Goal: Task Accomplishment & Management: Manage account settings

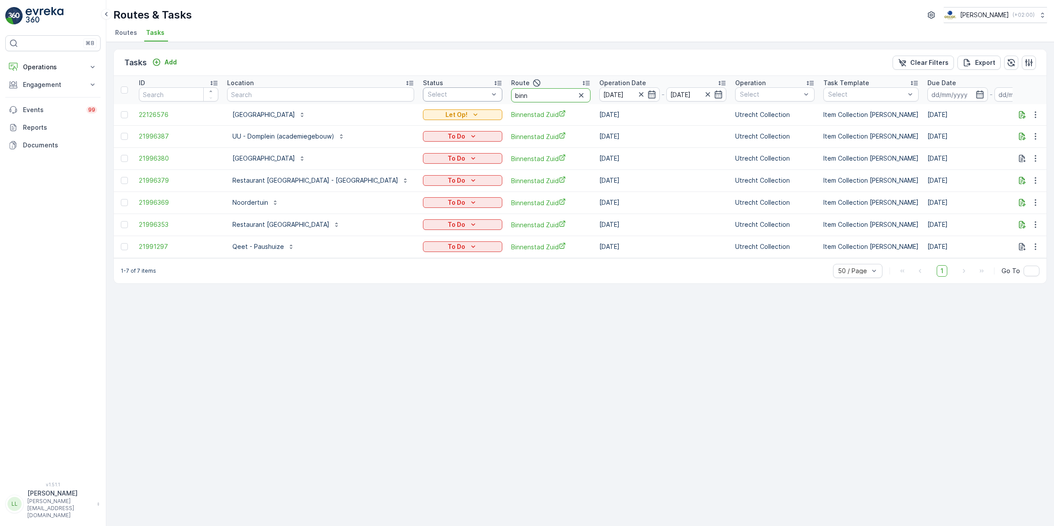
drag, startPoint x: 502, startPoint y: 96, endPoint x: 419, endPoint y: 95, distance: 82.5
click at [419, 95] on tr "ID Location Status Select Route binn Operation Date 30.09.2025 - 30.09.2025 Ope…" at bounding box center [848, 90] width 1469 height 28
type input "nes"
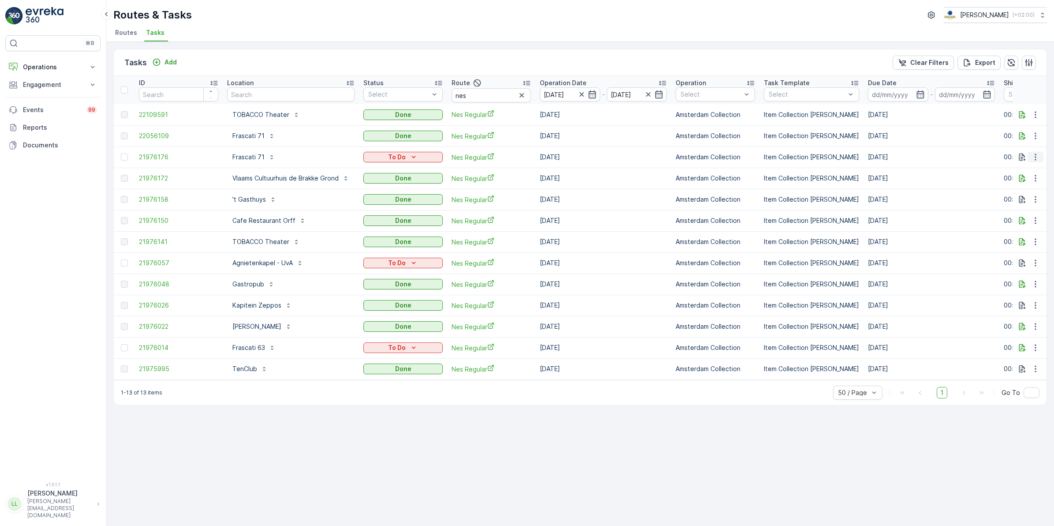
click at [1033, 155] on icon "button" at bounding box center [1035, 157] width 9 height 9
click at [1010, 221] on span "Delete" at bounding box center [1002, 223] width 20 height 9
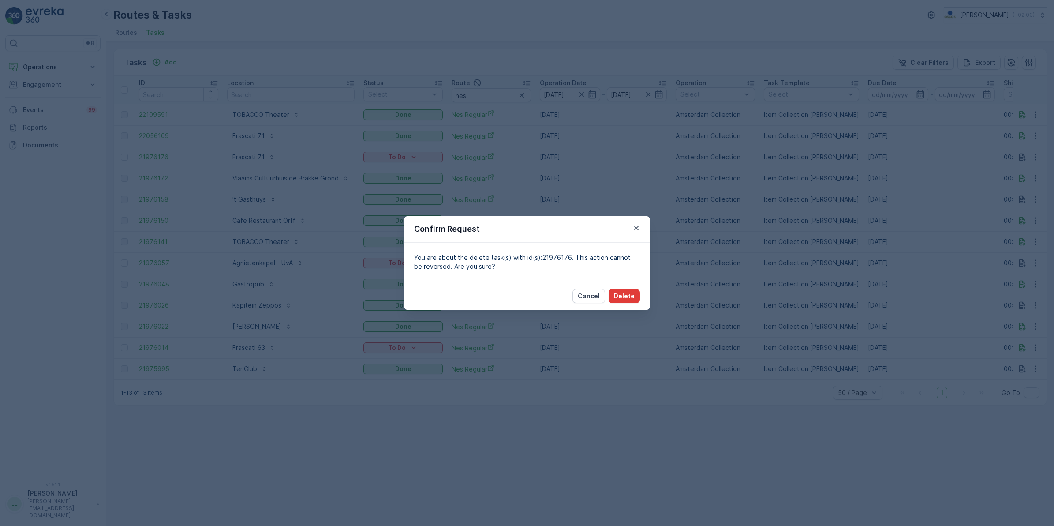
click at [624, 296] on p "Delete" at bounding box center [624, 296] width 21 height 9
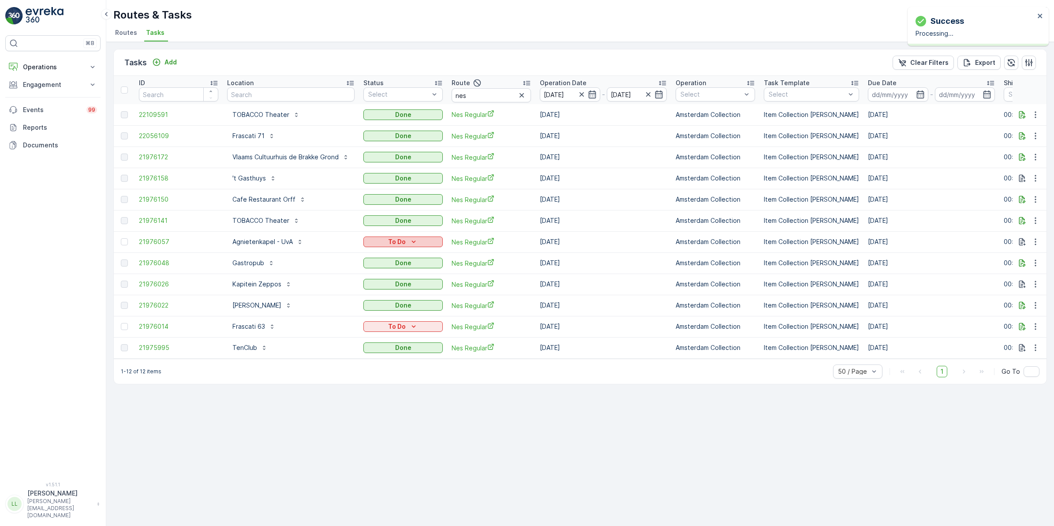
click at [422, 241] on div "To Do" at bounding box center [403, 241] width 72 height 9
click at [390, 290] on span "Cancelled" at bounding box center [384, 291] width 30 height 9
click at [407, 323] on div "To Do" at bounding box center [403, 326] width 72 height 9
click at [384, 374] on span "Cancelled" at bounding box center [384, 376] width 30 height 9
click at [596, 94] on icon "button" at bounding box center [592, 94] width 9 height 9
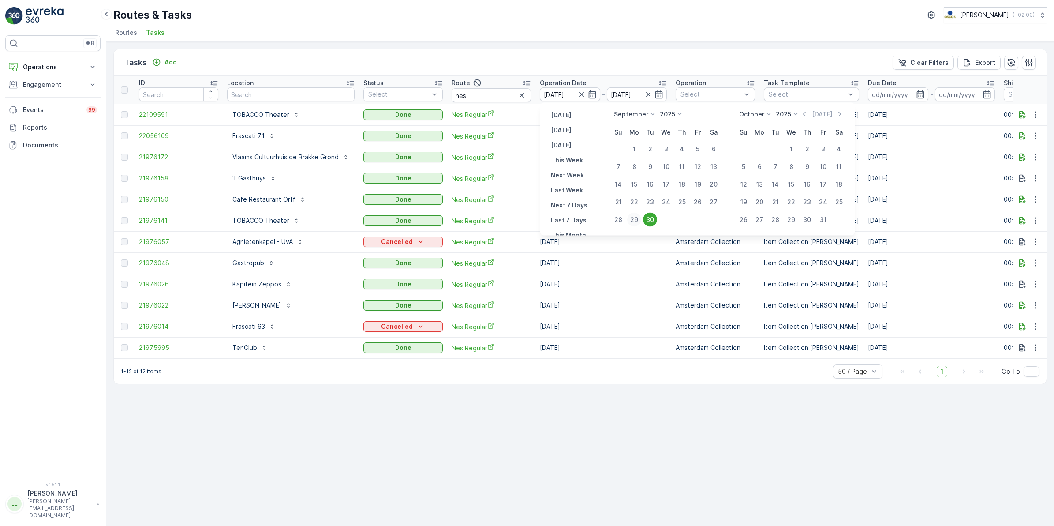
click at [637, 216] on div "29" at bounding box center [634, 220] width 14 height 14
type input "29.09.2025"
click at [636, 217] on div "29" at bounding box center [634, 220] width 14 height 14
type input "29.09.2025"
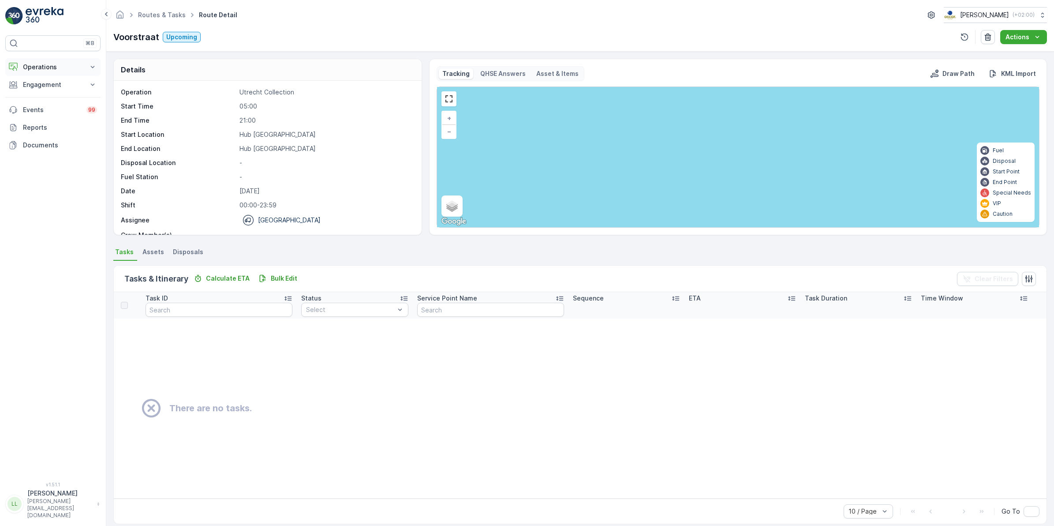
click at [40, 66] on p "Operations" at bounding box center [53, 67] width 60 height 9
drag, startPoint x: 45, startPoint y: 106, endPoint x: 74, endPoint y: 97, distance: 30.0
click at [45, 105] on p "Routes & Tasks" at bounding box center [45, 106] width 45 height 9
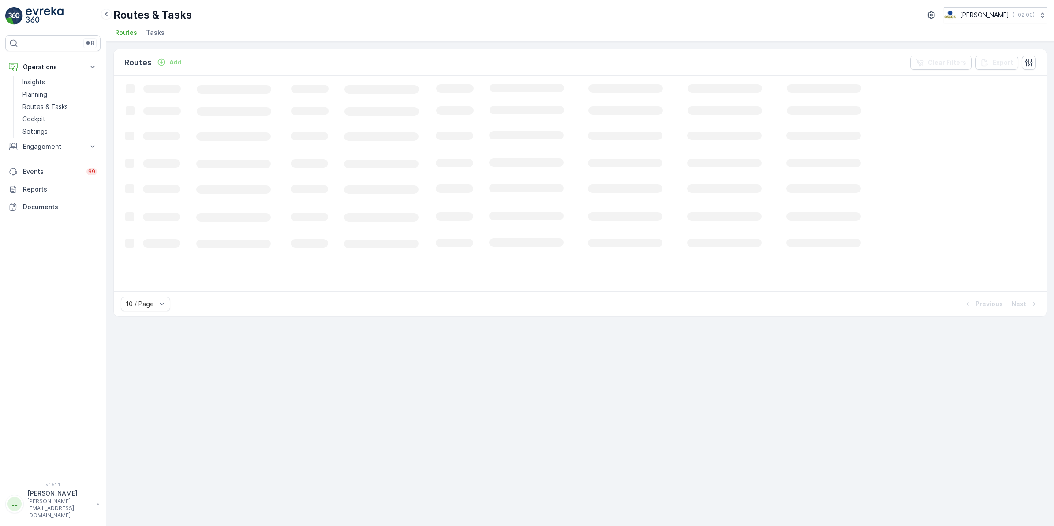
click at [151, 34] on span "Tasks" at bounding box center [155, 32] width 19 height 9
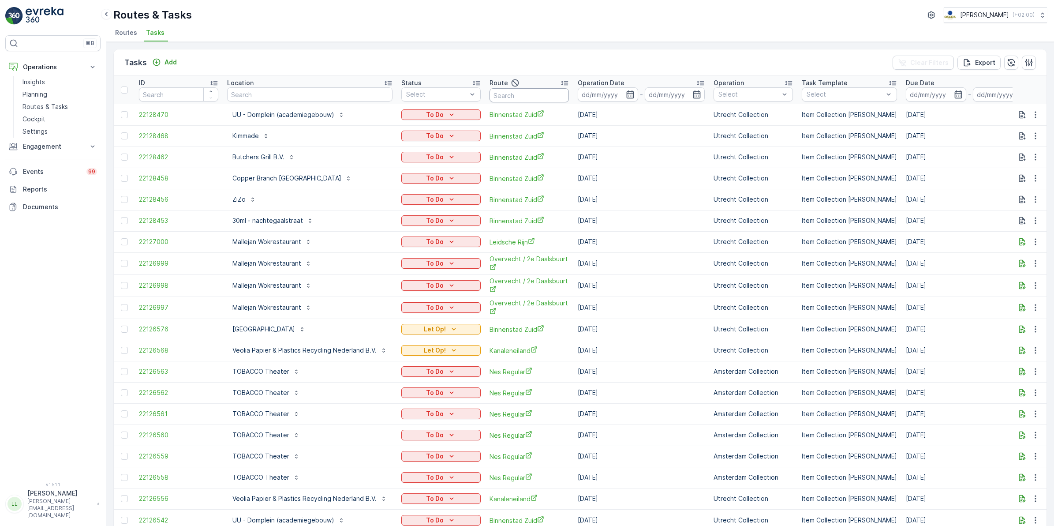
click at [518, 91] on input "text" at bounding box center [529, 95] width 79 height 14
type input "rokin"
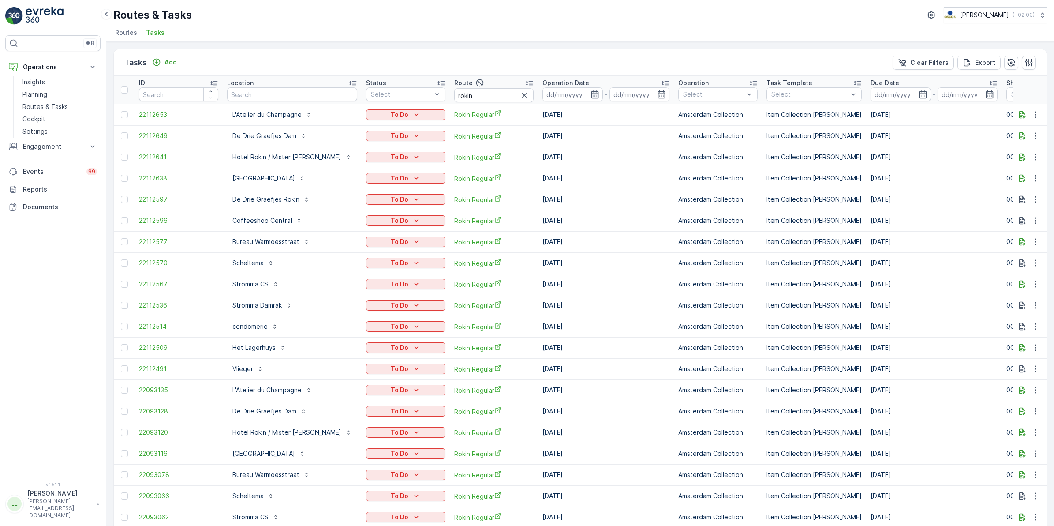
click at [591, 93] on icon "button" at bounding box center [595, 94] width 9 height 9
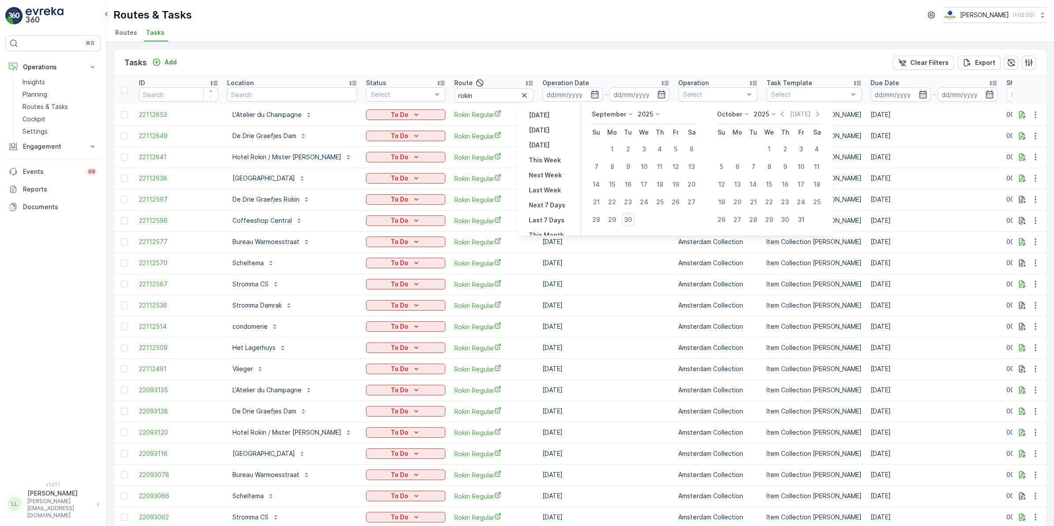
click at [624, 220] on div "30" at bounding box center [628, 220] width 14 height 14
type input "[DATE]"
click at [624, 220] on div "30" at bounding box center [628, 220] width 14 height 14
type input "[DATE]"
click at [624, 220] on div "30" at bounding box center [628, 220] width 14 height 14
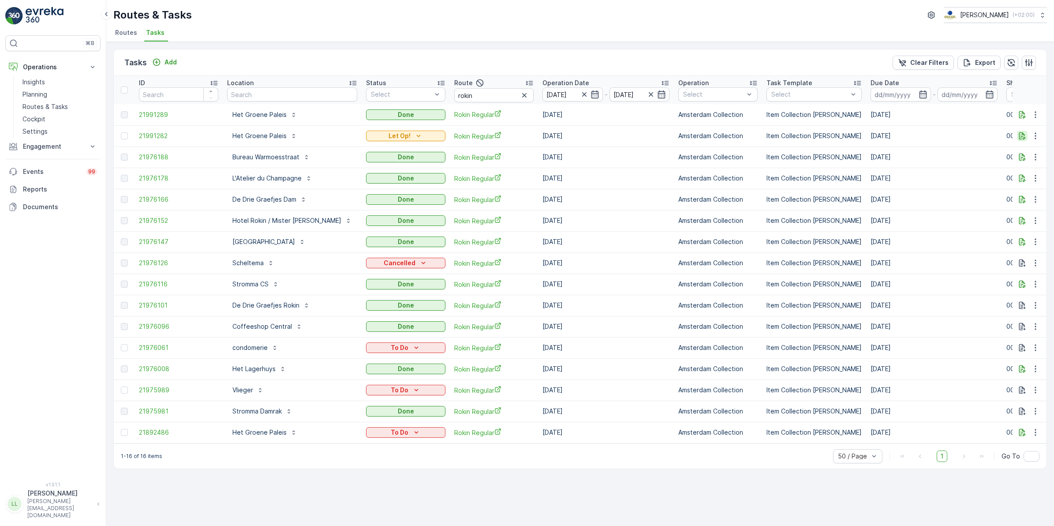
click at [1020, 139] on icon "button" at bounding box center [1022, 135] width 9 height 9
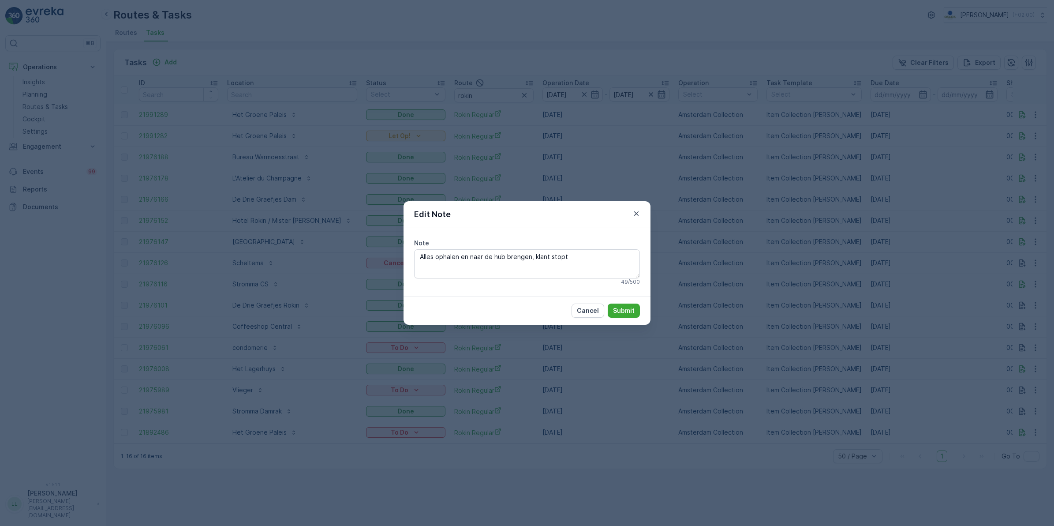
click at [730, 255] on div "Edit Note Note Alles ophalen en naar de hub brengen, klant stopt 49 / 500 Cance…" at bounding box center [527, 263] width 1054 height 526
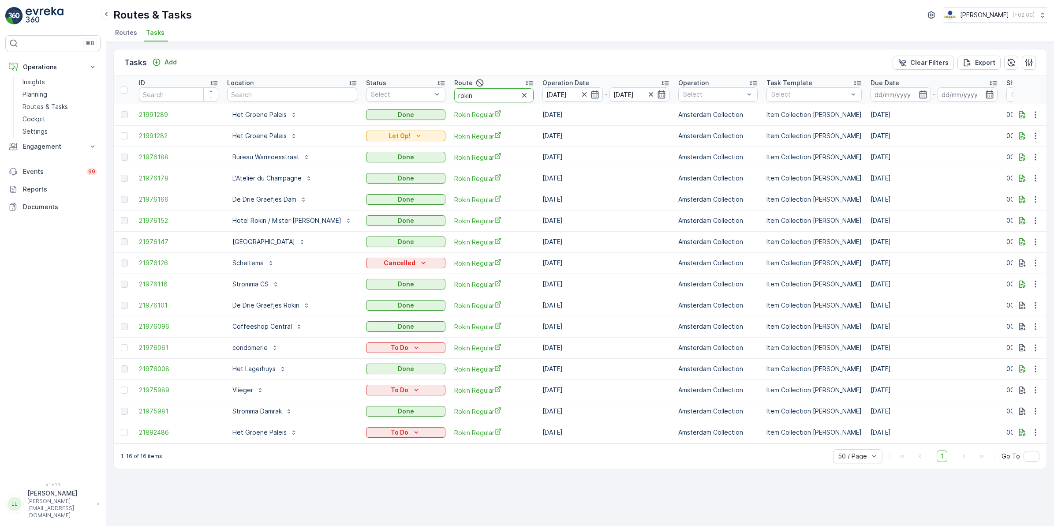
drag, startPoint x: 467, startPoint y: 99, endPoint x: 403, endPoint y: 102, distance: 64.0
click at [403, 102] on tr "ID Location Status Select Route rokin Operation Date [DATE] - [DATE] Operation …" at bounding box center [820, 90] width 1412 height 28
click at [257, 351] on p "condomerie" at bounding box center [250, 347] width 35 height 9
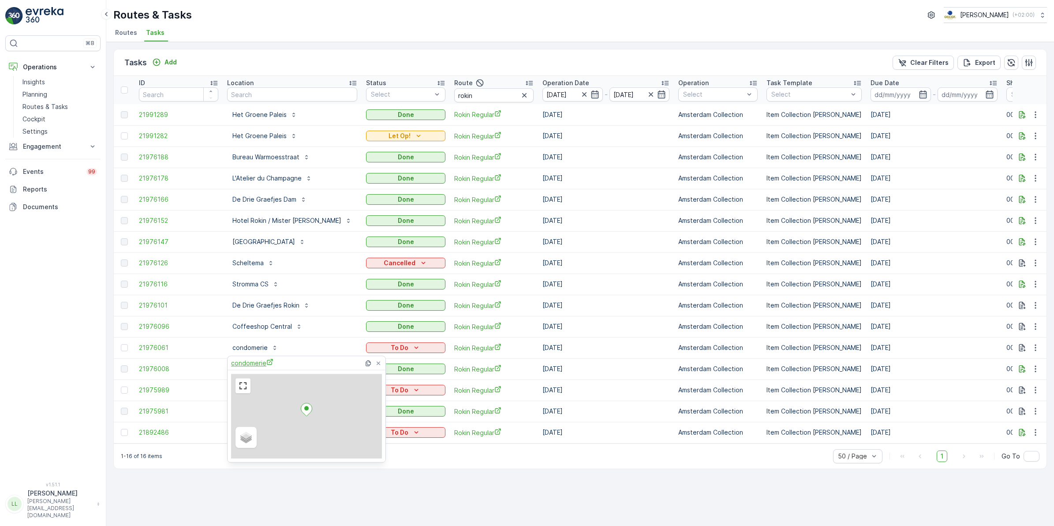
click at [252, 361] on span "condomerie" at bounding box center [252, 362] width 42 height 9
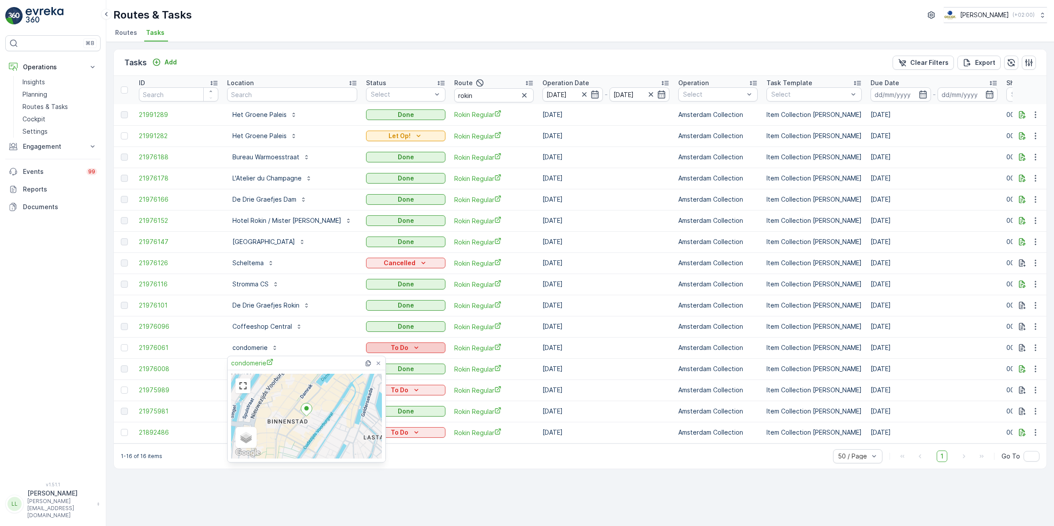
click at [405, 345] on div "To Do" at bounding box center [406, 347] width 72 height 9
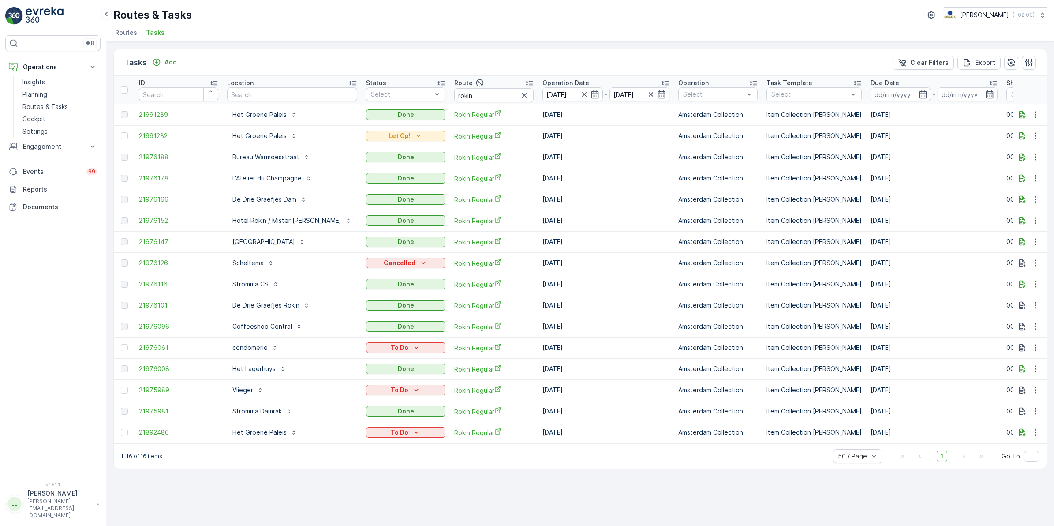
click at [376, 66] on div "Tasks Add Clear Filters Export" at bounding box center [580, 62] width 933 height 26
